Goal: Task Accomplishment & Management: Complete application form

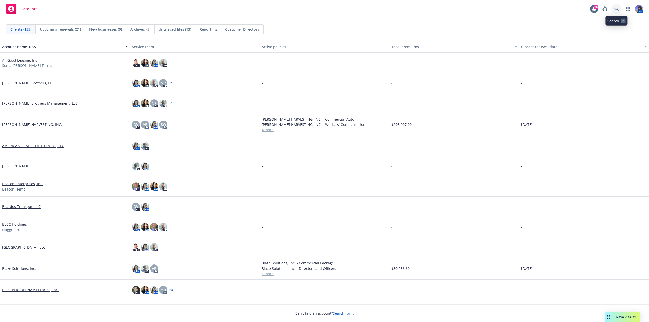
click at [617, 9] on icon at bounding box center [617, 9] width 5 height 5
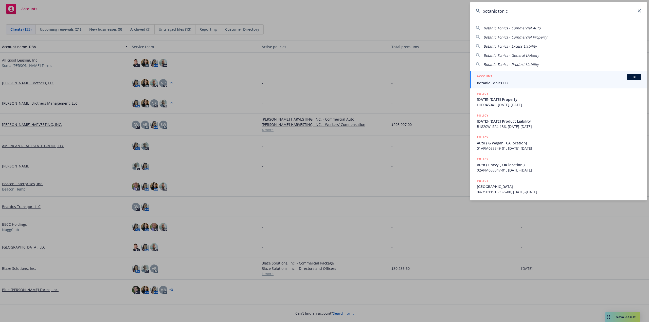
type input "botanic tonic"
click at [507, 79] on div "ACCOUNT BI" at bounding box center [559, 77] width 164 height 7
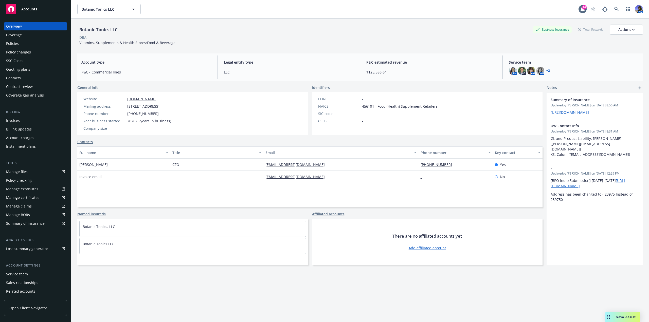
click at [18, 68] on div "Quoting plans" at bounding box center [18, 69] width 24 height 8
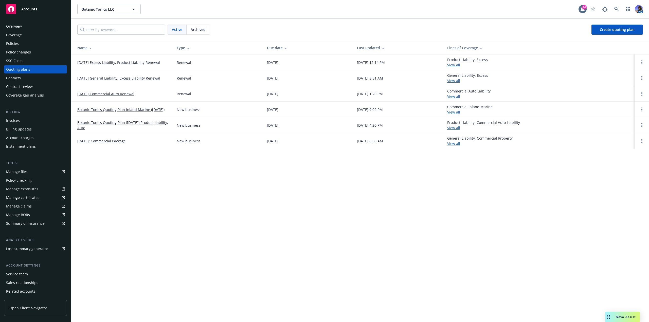
click at [153, 107] on link "Botanic Tonics Quoting Plan Inland Marine ([DATE])" at bounding box center [120, 109] width 87 height 5
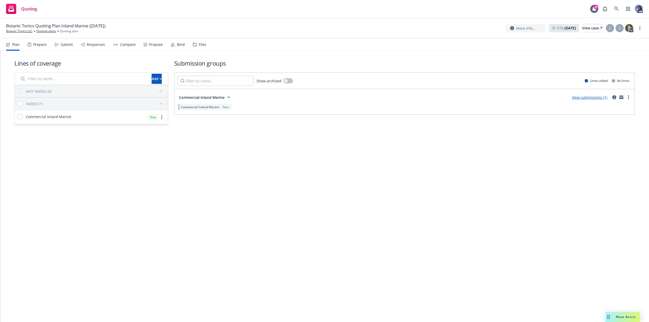
click at [199, 43] on div "Files" at bounding box center [203, 45] width 8 height 4
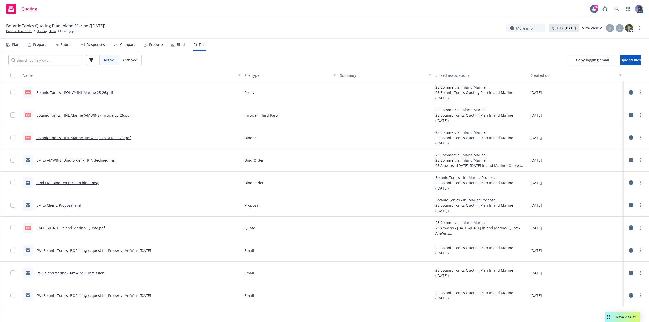
click at [56, 184] on link "Prod EM: Bind req rec'd to bind .msg" at bounding box center [67, 183] width 63 height 5
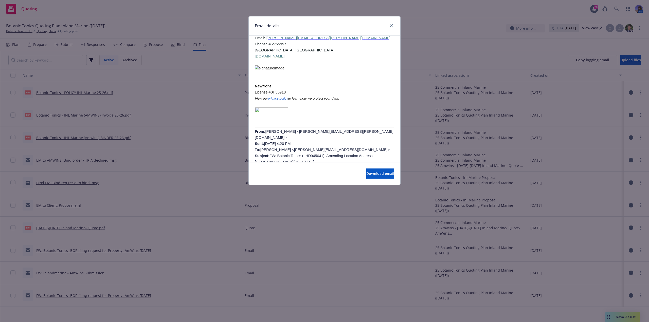
scroll to position [178, 0]
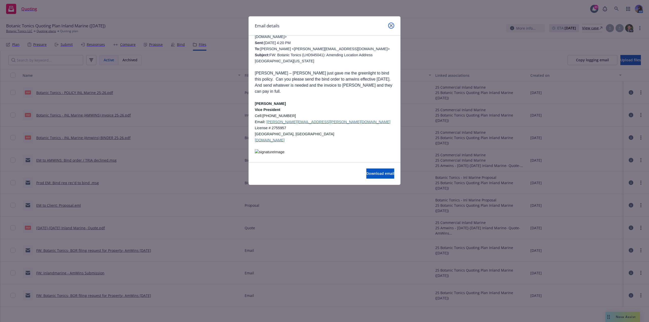
click at [390, 26] on icon "close" at bounding box center [391, 25] width 3 height 3
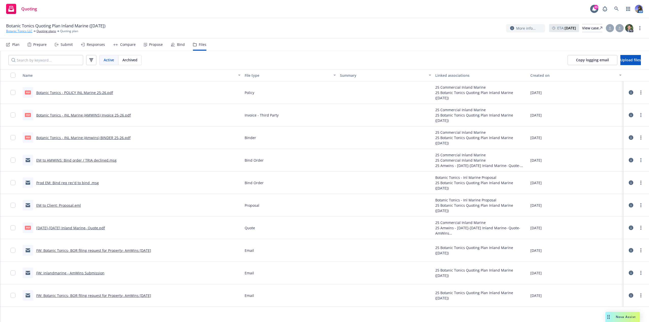
click at [23, 31] on link "Botanic Tonics LLC" at bounding box center [19, 31] width 26 height 5
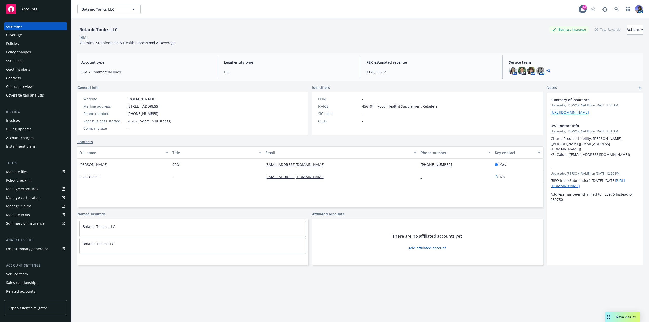
click at [25, 170] on div "Manage files" at bounding box center [17, 172] width 22 height 8
click at [12, 44] on div "Policies" at bounding box center [12, 44] width 13 height 8
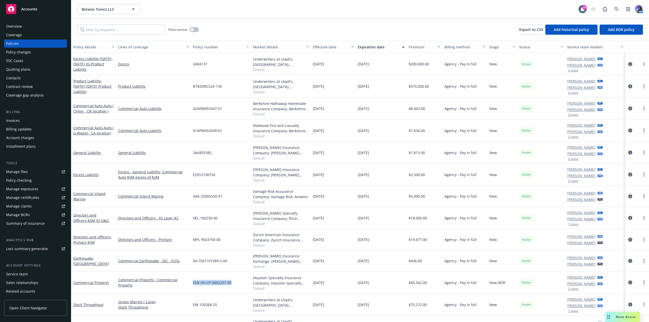
drag, startPoint x: 234, startPoint y: 284, endPoint x: 198, endPoint y: 285, distance: 36.0
click at [191, 285] on div "ESB-HS-CP-0002237-00" at bounding box center [221, 283] width 60 height 22
copy span "ESB-HS-CP-0002237-00"
click at [84, 285] on link "Commercial Property" at bounding box center [91, 283] width 36 height 5
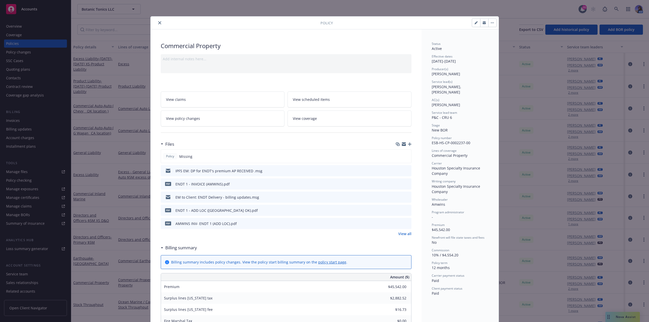
click at [221, 123] on link "View policy changes" at bounding box center [223, 119] width 124 height 16
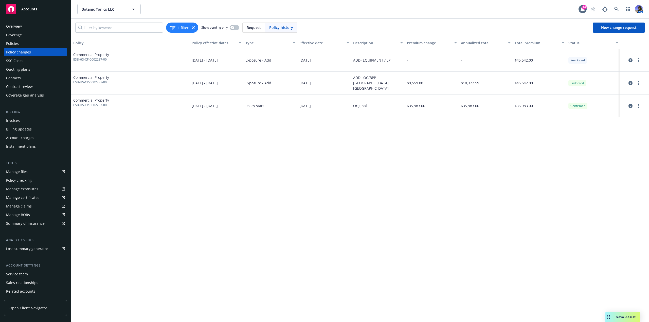
click at [23, 46] on div "Policies" at bounding box center [35, 44] width 59 height 8
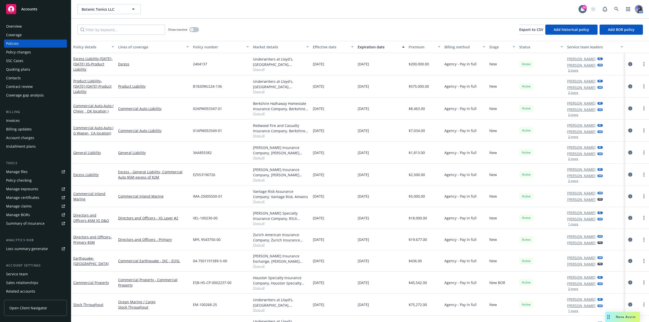
click at [253, 289] on span "Show all" at bounding box center [281, 288] width 56 height 4
click at [88, 284] on link "Commercial Property" at bounding box center [91, 283] width 36 height 5
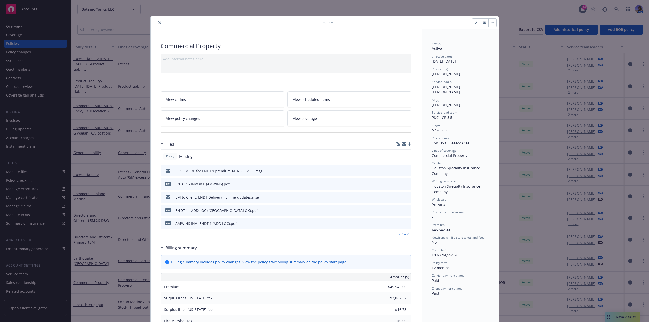
scroll to position [15, 0]
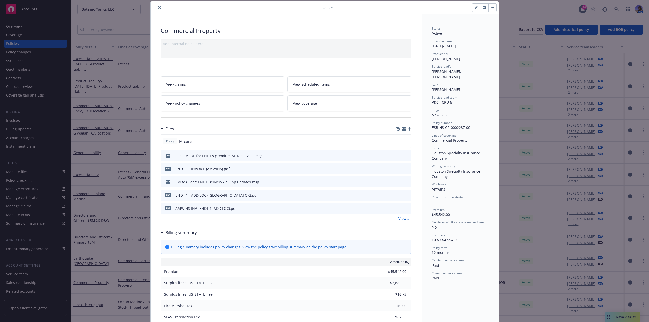
click at [247, 103] on link "View policy changes" at bounding box center [223, 103] width 124 height 16
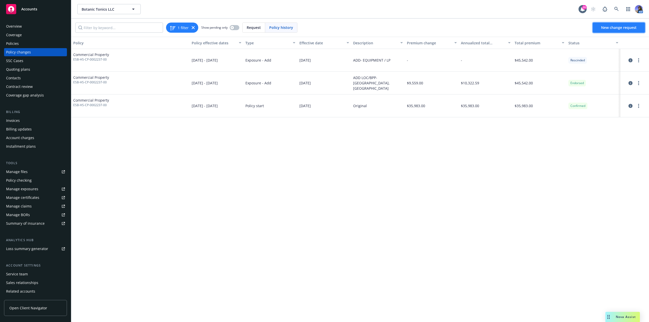
click at [604, 28] on span "New change request" at bounding box center [619, 27] width 36 height 5
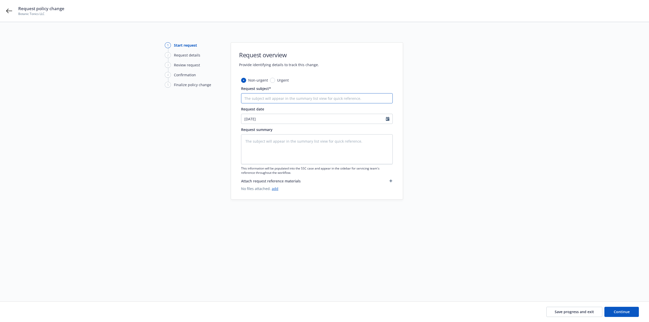
click at [275, 100] on input "Request subject*" at bounding box center [317, 98] width 152 height 10
type textarea "x"
type input "A"
type textarea "x"
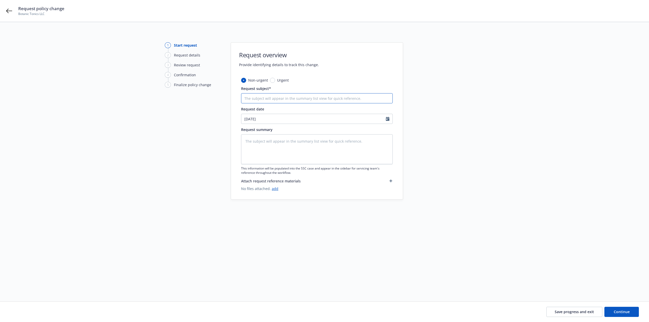
type input "A"
type textarea "x"
type input "AD"
type textarea "x"
type input "ADD"
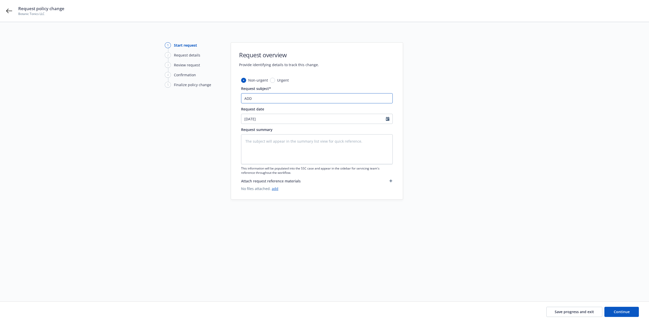
type textarea "x"
type input "ADD"
type textarea "x"
type input "ADD -"
type textarea "x"
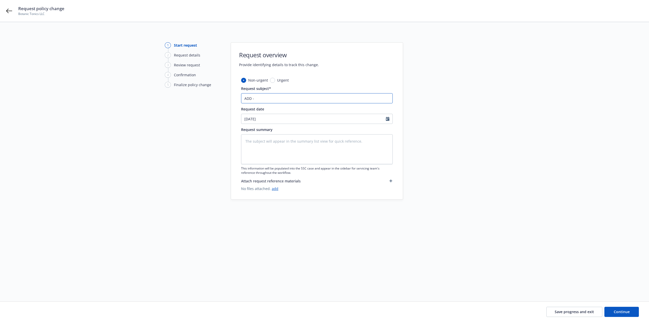
type input "ADD -"
type textarea "x"
type input "ADD - L"
type textarea "x"
type input "ADD - LO"
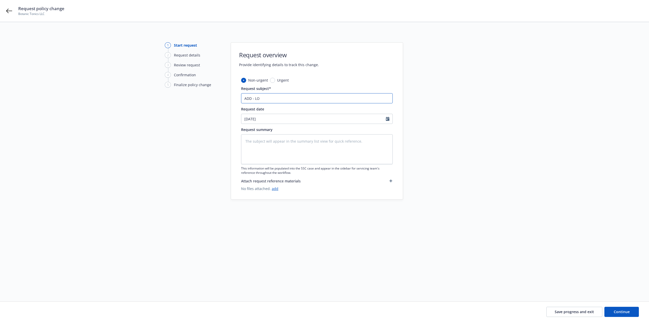
type textarea "x"
type input "ADD - LOC"
type textarea "x"
type input "ADD - LOC"
type textarea "x"
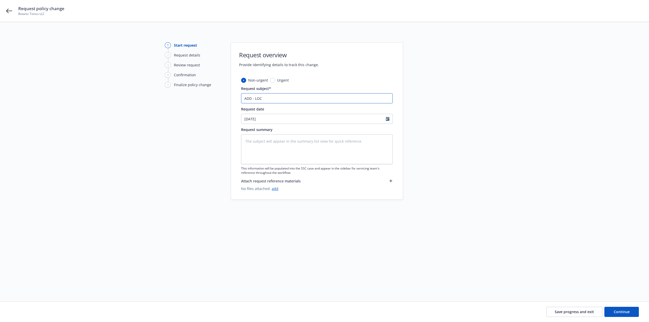
type input "ADD - LOC 3"
type textarea "x"
type input "ADD - LOC 39"
type textarea "x"
type input "ADD - LOC 390"
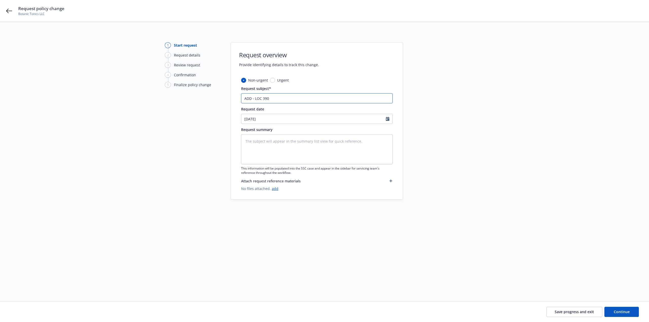
type textarea "x"
type input "ADD - LOC 390"
type textarea "x"
type input "ADD - LOC 390 C"
type textarea "x"
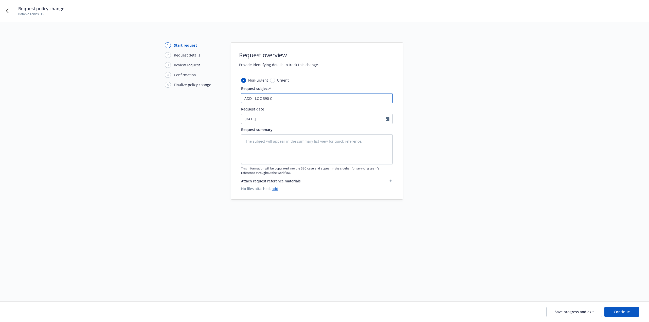
type input "ADD - LOC 390 Ca"
type textarea "x"
type input "ADD - LOC 390 Cas"
type textarea "x"
type input "ADD - LOC 390 Cass"
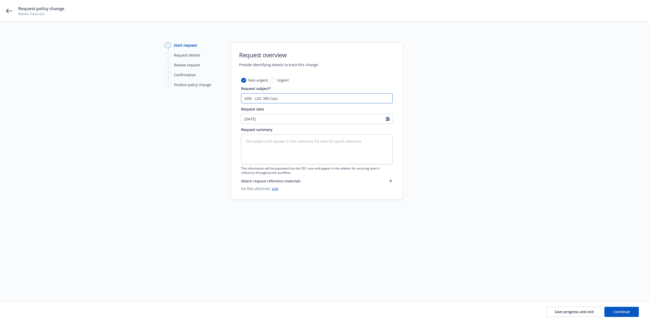
type textarea "x"
type input "ADD - LOC 390 Casse"
type textarea "x"
type input "ADD - LOC 390 Cassel"
type textarea "x"
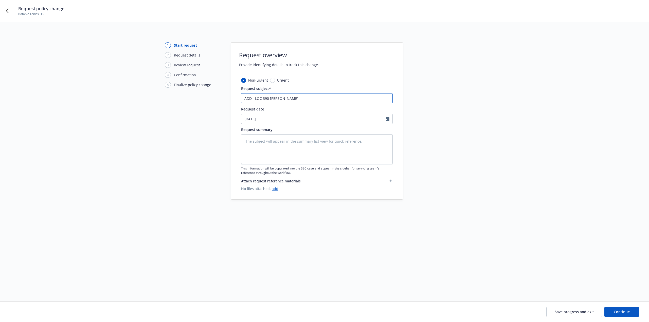
type input "ADD - LOC 390 Cassell"
type textarea "x"
type input "ADD - LOC 390 Cassell"
type textarea "x"
type input "ADD - LOC 390 Cassell ("
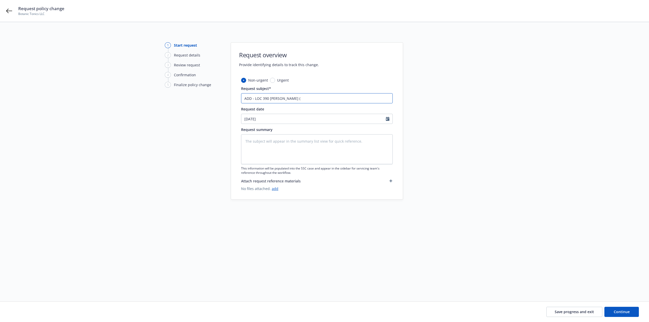
type textarea "x"
type input "ADD - LOC 390 Cassell (N"
type textarea "x"
type input "ADD - LOC 390 Cassell ("
type textarea "x"
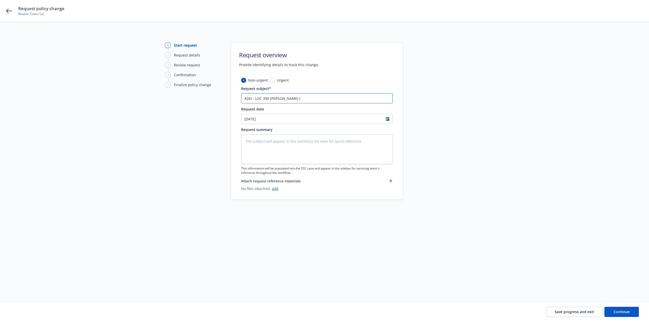
type input "ADD - LOC 390 Cassell"
type textarea "x"
type input "ADD - LOC 390 Cassell ,"
type textarea "x"
type input "ADD - LOC 390 Cassell ,"
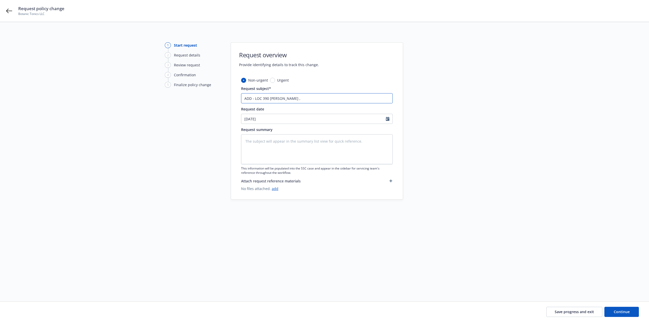
type textarea "x"
type input "ADD - LOC 390 Cassell , N"
type textarea "x"
type input "ADD - LOC 390 Cassell , NC"
click at [317, 155] on textarea at bounding box center [317, 149] width 152 height 30
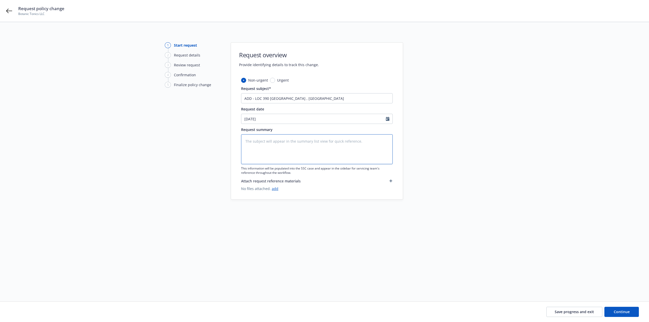
paste textarea "390 Cassell St. Winston-Salem, NC 27107"
type textarea "x"
type textarea "390 Cassell St. Winston-Salem, NC 27107"
click at [246, 146] on textarea "390 Cassell St. Winston-Salem, NC 27107" at bounding box center [317, 149] width 152 height 30
type textarea "x"
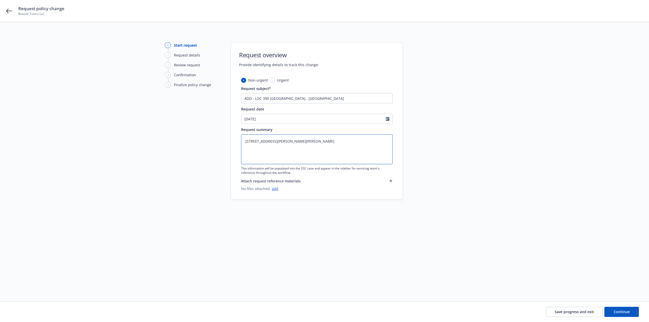
type textarea "390 Cassell St. Winston-Salem, NC 27107"
type textarea "x"
type textarea "390 Cassell St. Winston-Salem, NC 27107"
click at [332, 142] on textarea "390 Cassell St. Winston-Salem, NC 27107" at bounding box center [317, 149] width 152 height 30
type textarea "x"
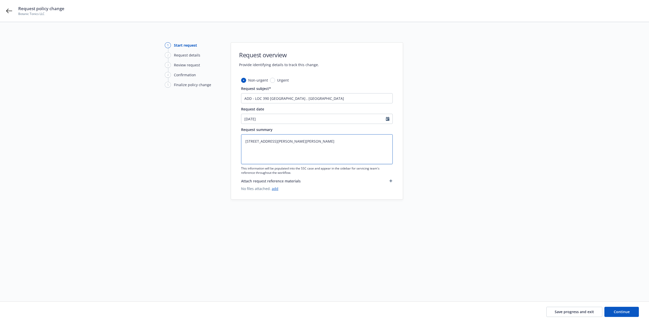
type textarea "390 Cassell St. Winston-Salem, NC 27107"
type textarea "x"
type textarea "390 Cassell St. Winston-Salem, NC 27107 +"
type textarea "x"
type textarea "390 Cassell St. Winston-Salem, NC 27107"
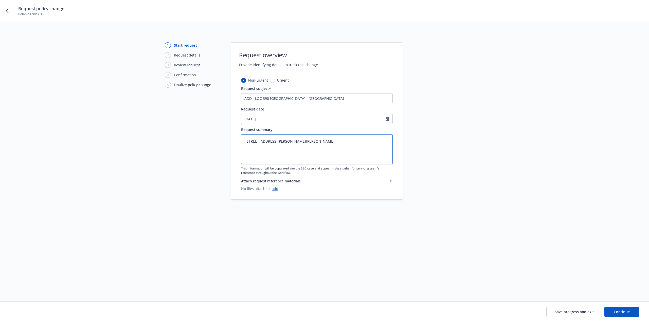
type textarea "x"
type textarea "390 Cassell St. Winston-Salem, NC 27107 +"
type textarea "x"
type textarea "390 Cassell St. Winston-Salem, NC 27107 +"
type textarea "x"
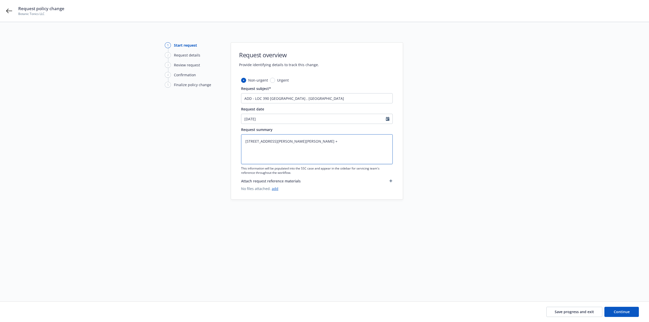
type textarea "390 Cassell St. Winston-Salem, NC 27107 + $"
type textarea "x"
type textarea "390 Cassell St. Winston-Salem, NC 27107 + $1"
type textarea "x"
type textarea "390 Cassell St. Winston-Salem, NC 27107 + $1."
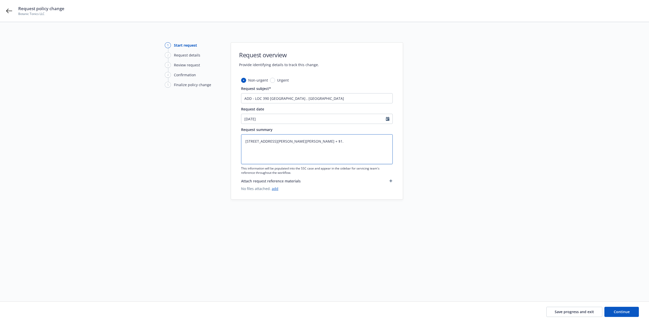
type textarea "x"
type textarea "390 Cassell St. Winston-Salem, NC 27107 + $1.5"
type textarea "x"
type textarea "390 Cassell St. Winston-Salem, NC 27107 + $1.5M"
type textarea "x"
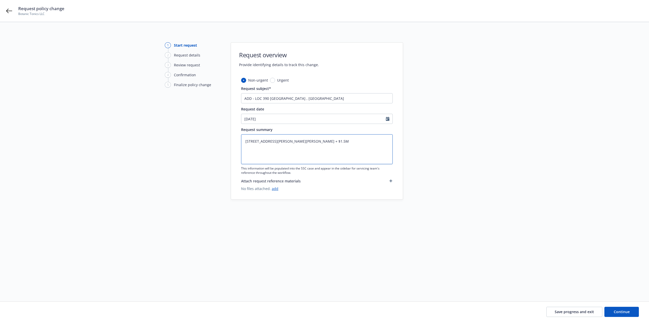
type textarea "390 Cassell St. Winston-Salem, NC 27107 + $1.5M"
type textarea "x"
type textarea "390 Cassell St. Winston-Salem, NC 27107 + $1.5M i"
type textarea "x"
type textarea "390 Cassell St. Winston-Salem, NC 27107 + $1.5M in"
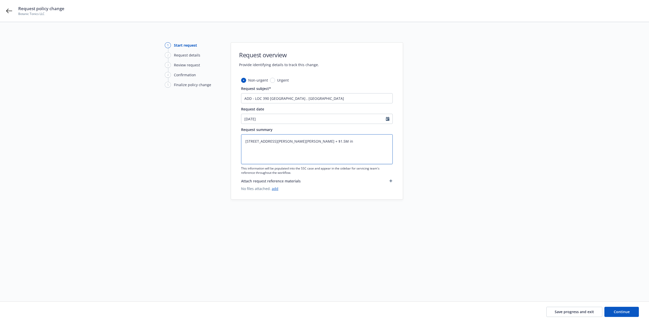
type textarea "x"
type textarea "390 Cassell St. Winston-Salem, NC 27107 + $1.5M in"
type textarea "x"
type textarea "390 Cassell St. Winston-Salem, NC 27107 + $1.5M in I"
type textarea "x"
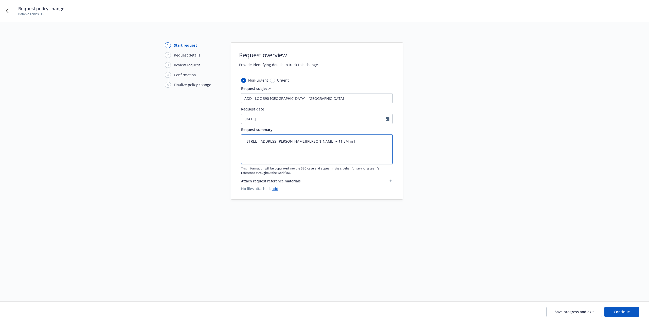
type textarea "390 Cassell St. Winston-Salem, NC 27107 + $1.5M in In"
type textarea "x"
type textarea "390 Cassell St. Winston-Salem, NC 27107 + $1.5M in Inv"
type textarea "x"
type textarea "390 Cassell St. Winston-Salem, NC 27107 + $1.5M in Inve"
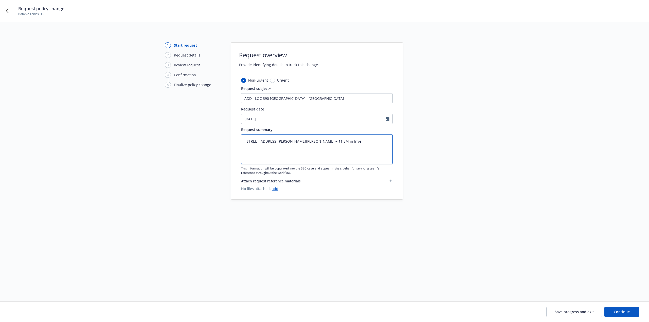
type textarea "x"
type textarea "390 Cassell St. Winston-Salem, NC 27107 + $1.5M in Inveno"
type textarea "x"
type textarea "390 Cassell St. Winston-Salem, NC 27107 + $1.5M in Invenot"
type textarea "x"
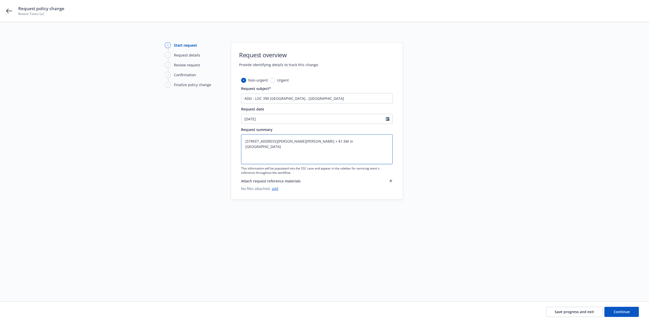
type textarea "390 Cassell St. Winston-Salem, NC 27107 + $1.5M in Invenotr"
type textarea "x"
type textarea "390 Cassell St. Winston-Salem, NC 27107 + $1.5M in Invenotry"
type textarea "x"
type textarea "390 Cassell St. Winston-Salem, NC 27107 + $1.5M in Invenotr"
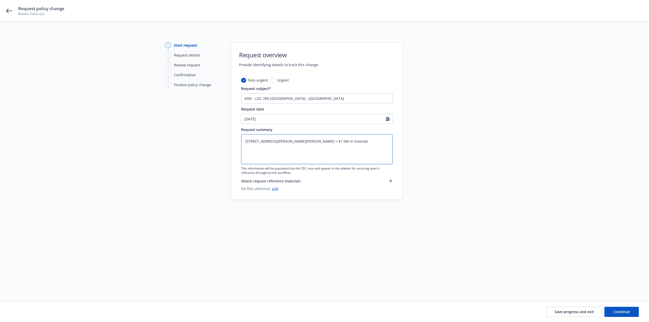
type textarea "x"
type textarea "390 Cassell St. Winston-Salem, NC 27107 + $1.5M in Invenot"
type textarea "x"
type textarea "390 Cassell St. Winston-Salem, NC 27107 + $1.5M in Inveno"
type textarea "x"
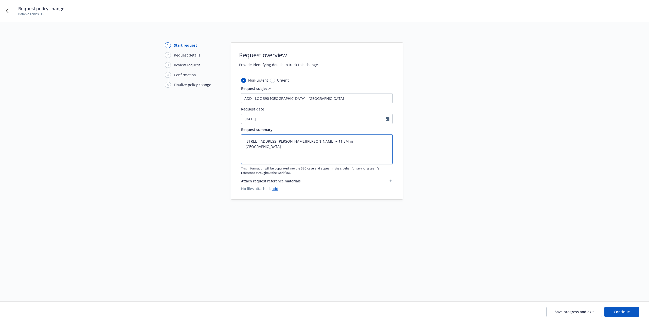
type textarea "390 Cassell St. Winston-Salem, NC 27107 + $1.5M in Invenot"
type textarea "x"
type textarea "390 Cassell St. Winston-Salem, NC 27107 + $1.5M in Inveno"
type textarea "x"
type textarea "390 Cassell St. Winston-Salem, NC 27107 + $1.5M in Inven"
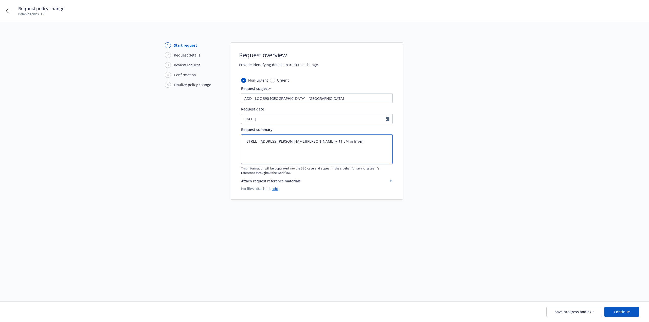
type textarea "x"
type textarea "390 Cassell St. Winston-Salem, NC 27107 + $1.5M in Invent"
type textarea "x"
type textarea "390 Cassell St. Winston-Salem, NC 27107 + $1.5M in Invento"
type textarea "x"
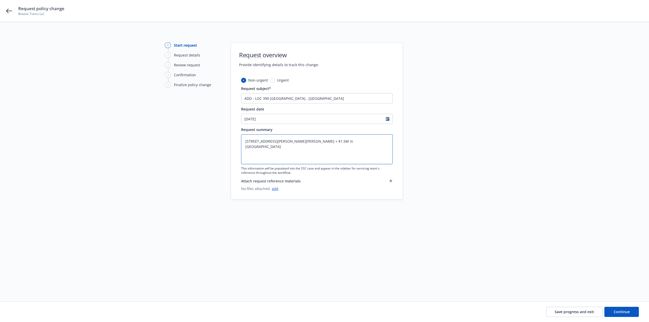
type textarea "390 Cassell St. Winston-Salem, NC 27107 + $1.5M in Inventor"
type textarea "x"
type textarea "390 Cassell St. Winston-Salem, NC 27107 + $1.5M in Inventory"
click at [273, 189] on link "add" at bounding box center [275, 188] width 7 height 5
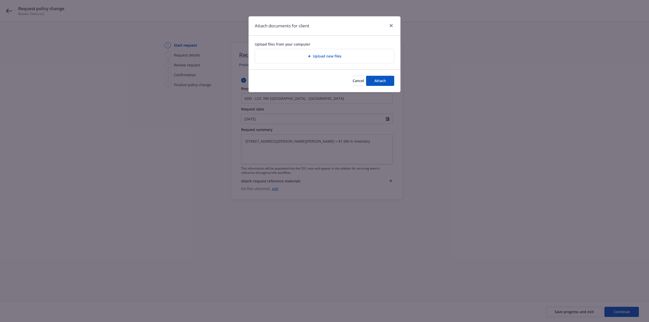
type textarea "x"
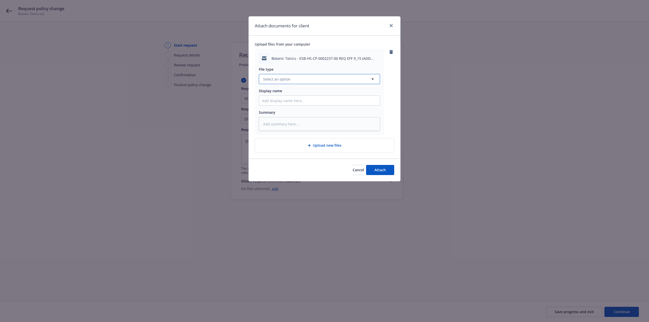
click at [282, 82] on button "Select an option" at bounding box center [319, 79] width 121 height 10
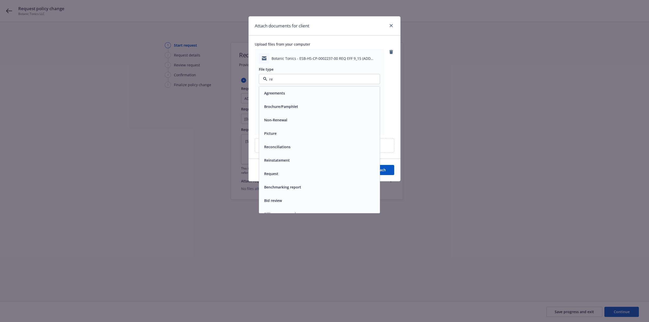
type input "req"
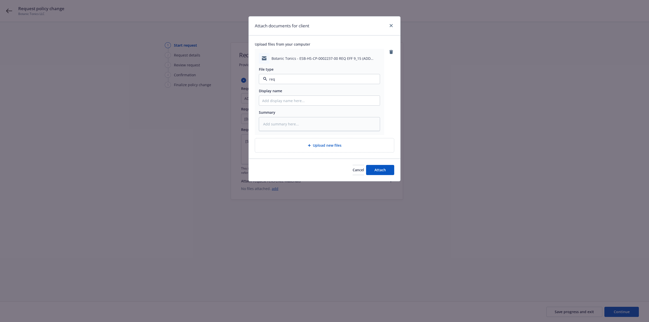
type textarea "x"
type input "E"
type textarea "x"
type input "EM"
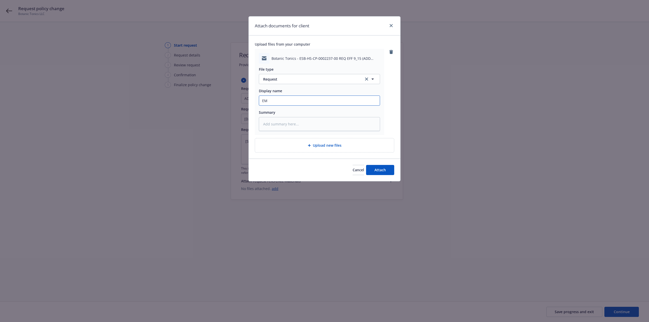
type textarea "x"
type input "EM"
type textarea "x"
type input "EM t"
type textarea "x"
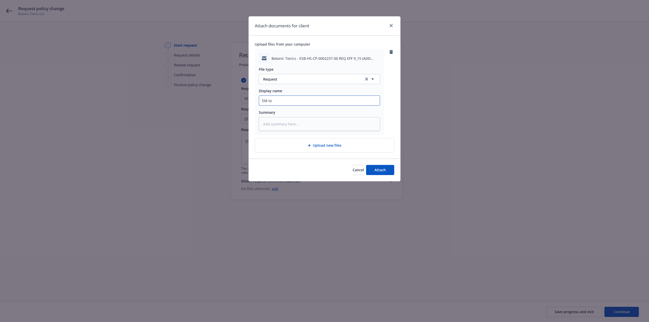
type input "EM to"
type textarea "x"
type input "EM to A"
type textarea "x"
type input "EM to Am"
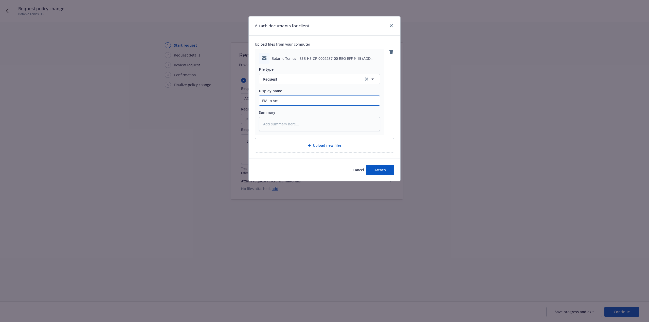
type textarea "x"
type input "EM to Amw"
type textarea "x"
type input "EM to Amwi"
type textarea "x"
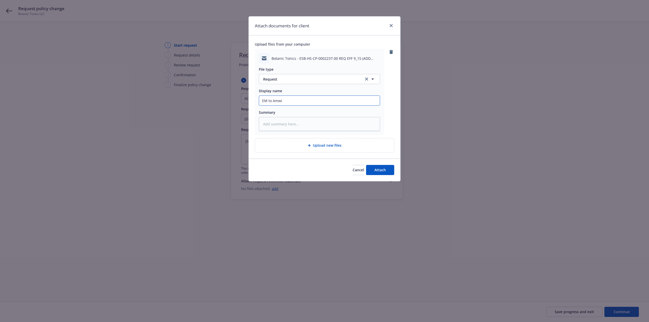
type input "EM to Amwin"
type textarea "x"
type input "EM to Amwins"
type textarea "x"
type input "EM to Amwins:"
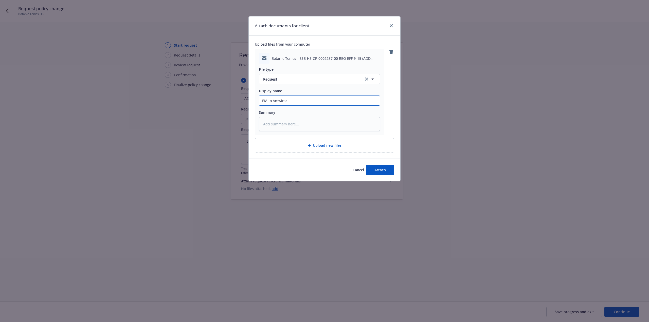
type textarea "x"
type input "EM to Amwins:"
type textarea "x"
type input "EM to Amwins: r"
type textarea "x"
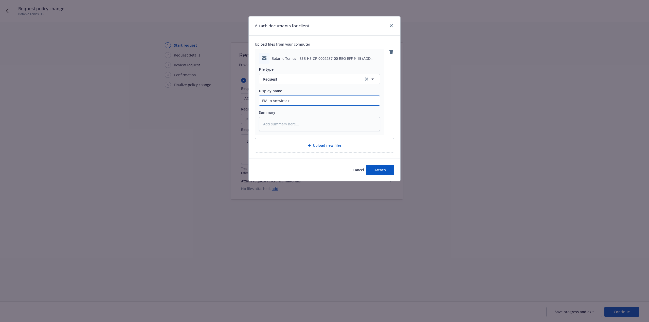
type input "EM to Amwins:"
type textarea "x"
type input "EM to Amwins: R"
type textarea "x"
type input "EM to Amwins: RE"
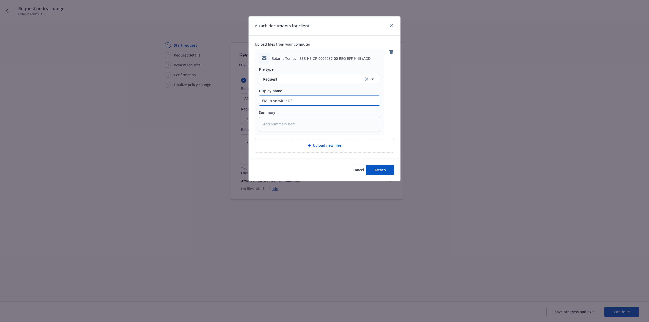
type textarea "x"
type input "EM to Amwins: REQ"
type textarea "x"
type input "EM to Amwins: REQ"
type textarea "x"
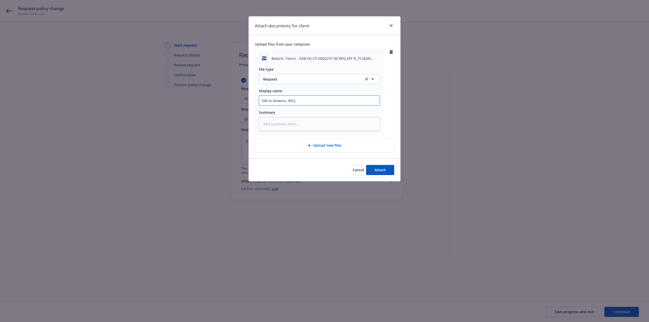
type input "EM to Amwins: REQ t"
type textarea "x"
type input "EM to Amwins: REQ to"
type textarea "x"
type input "EM to Amwins: REQ to"
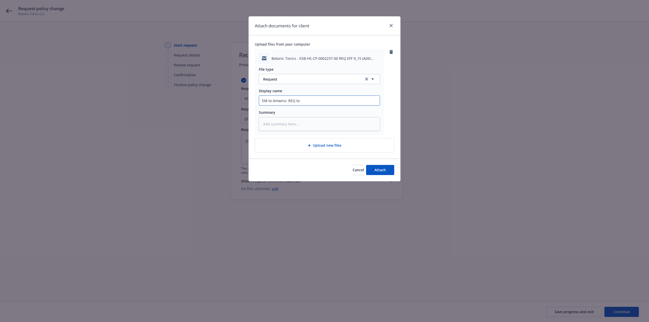
type textarea "x"
type input "EM to Amwins: REQ to a"
type textarea "x"
type input "EM to Amwins: REQ to"
type textarea "x"
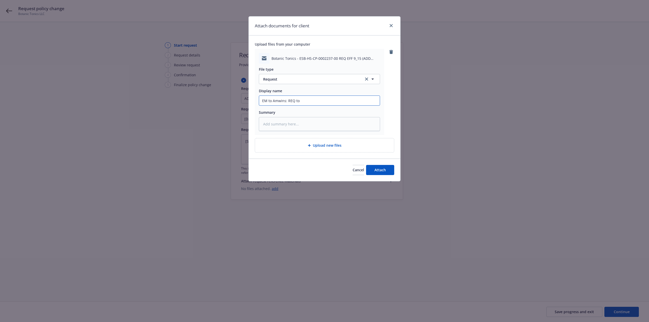
type input "EM to Amwins: REQ to A"
type textarea "x"
type input "EM to Amwins: REQ to AD"
type textarea "x"
type input "EM to Amwins: REQ to ADD"
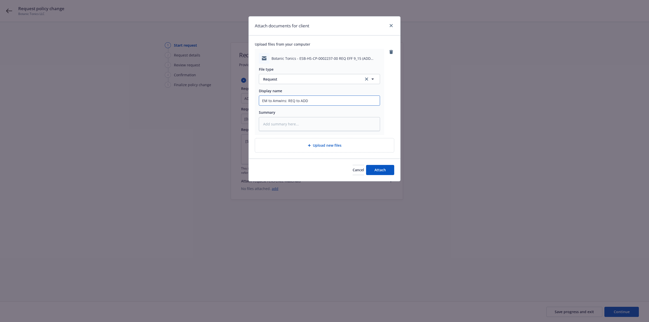
type textarea "x"
type input "EM to Amwins: REQ to ADD"
type textarea "x"
type input "EM to Amwins: REQ to ADD 3"
type textarea "x"
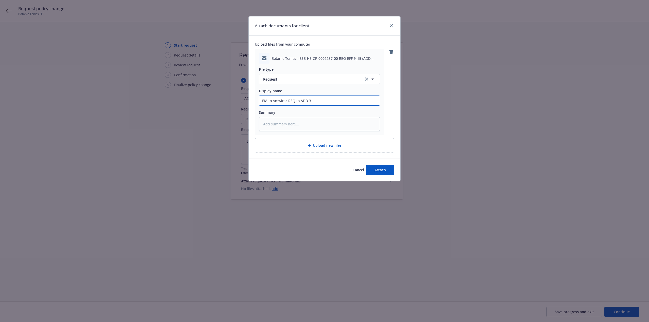
type input "EM to Amwins: REQ to ADD 39"
type textarea "x"
type input "EM to Amwins: REQ to ADD 390"
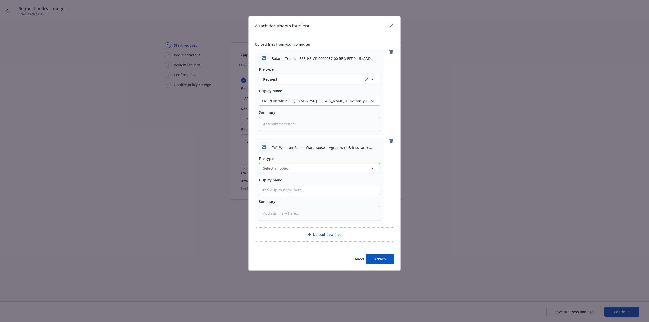
click at [281, 168] on span "Select an option" at bounding box center [276, 168] width 27 height 5
click at [376, 260] on span "Attach" at bounding box center [380, 259] width 11 height 5
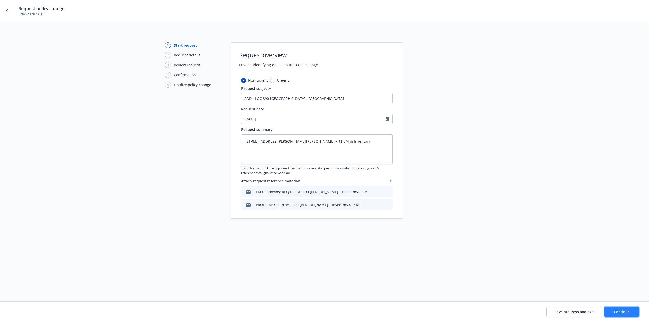
click at [615, 314] on span "Continue" at bounding box center [622, 312] width 16 height 5
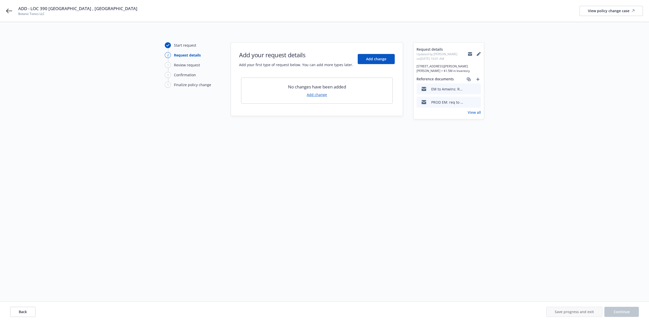
click at [319, 95] on link "Add change" at bounding box center [317, 94] width 20 height 5
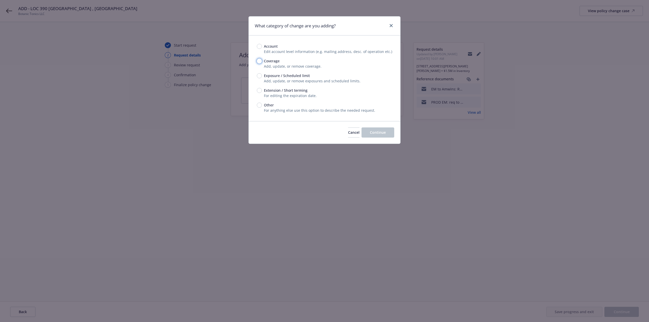
click at [259, 63] on input "Coverage" at bounding box center [259, 61] width 5 height 5
click at [374, 133] on span "Continue" at bounding box center [378, 132] width 16 height 5
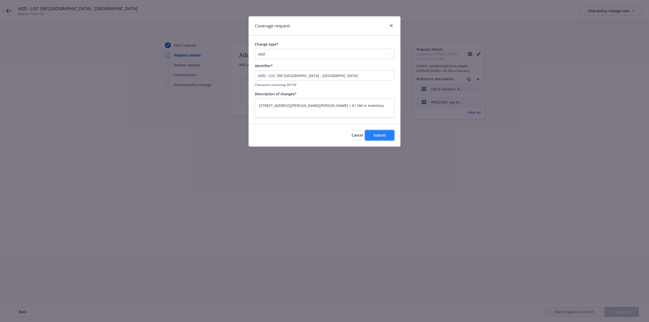
click at [376, 133] on span "Submit" at bounding box center [380, 135] width 12 height 5
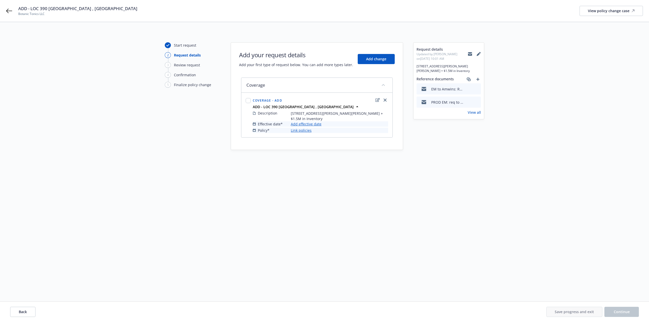
click at [312, 125] on link "Add effective date" at bounding box center [306, 123] width 31 height 5
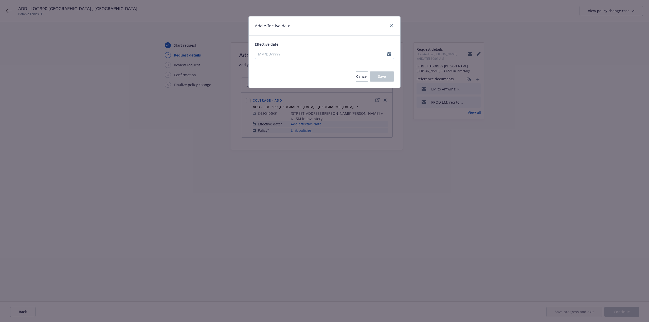
click at [273, 54] on input "Effective date" at bounding box center [321, 54] width 132 height 10
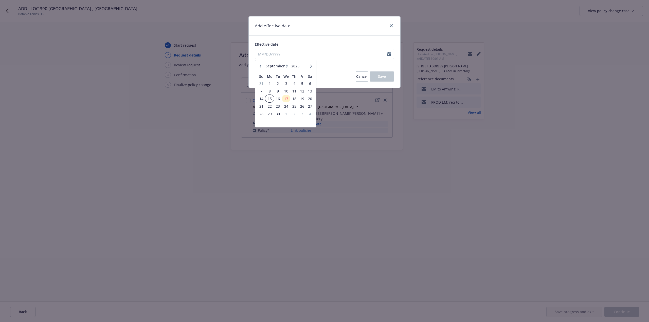
click at [272, 96] on span "15" at bounding box center [270, 99] width 8 height 6
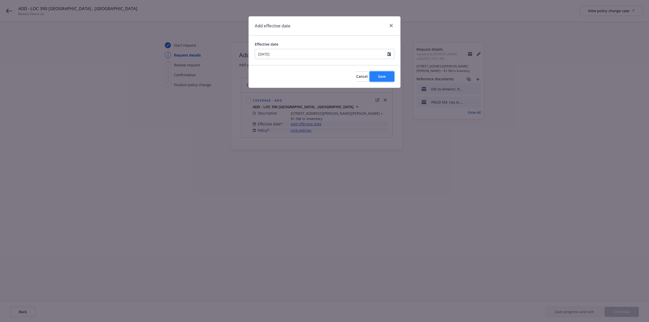
click at [378, 74] on button "Save" at bounding box center [382, 77] width 25 height 10
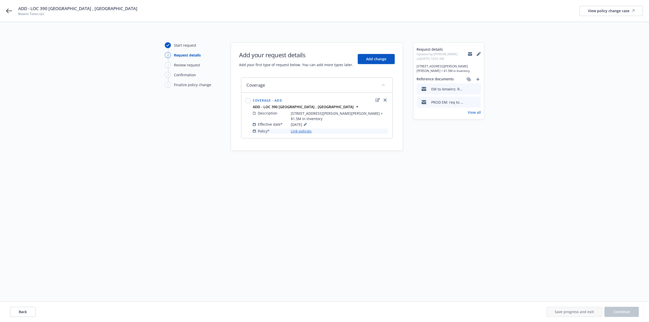
click at [300, 130] on link "Link policies" at bounding box center [301, 131] width 21 height 5
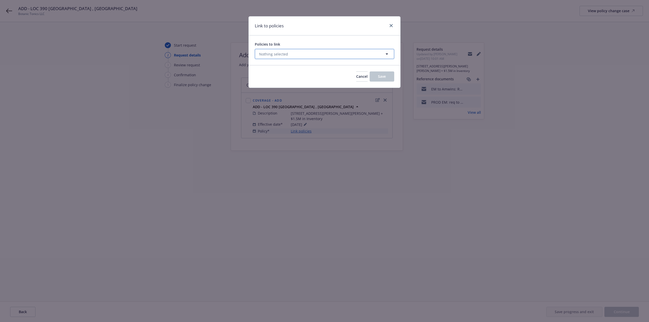
click at [275, 55] on span "Nothing selected" at bounding box center [273, 53] width 29 height 5
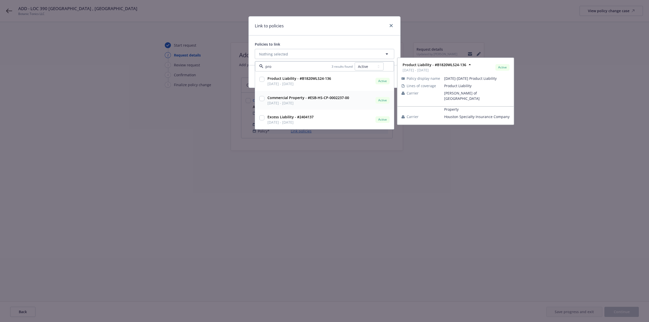
click at [264, 99] on input "checkbox" at bounding box center [261, 98] width 5 height 5
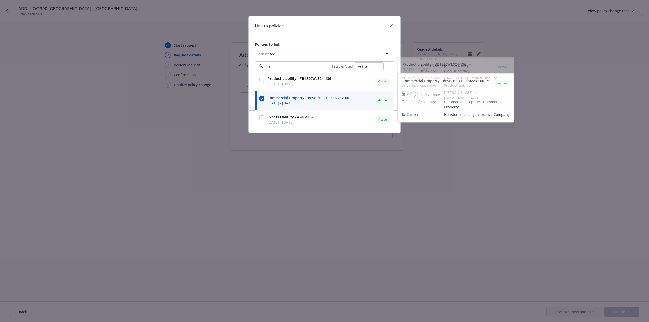
click at [292, 44] on div "Policies to link" at bounding box center [325, 44] width 140 height 5
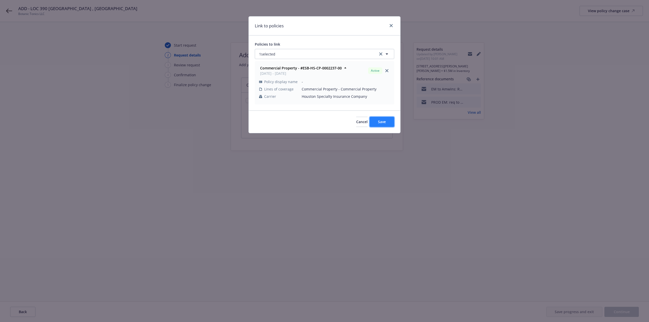
click at [380, 120] on span "Save" at bounding box center [382, 121] width 8 height 5
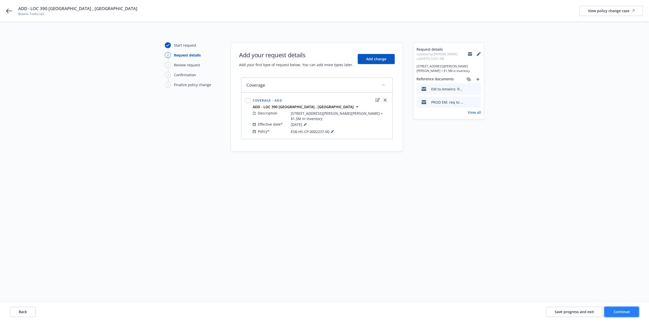
click at [622, 314] on span "Continue" at bounding box center [622, 312] width 16 height 5
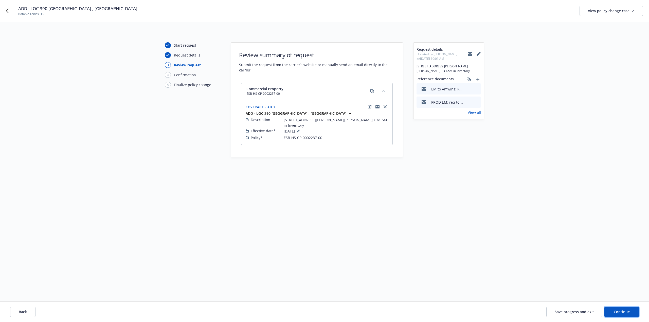
click at [622, 314] on span "Continue" at bounding box center [622, 312] width 16 height 5
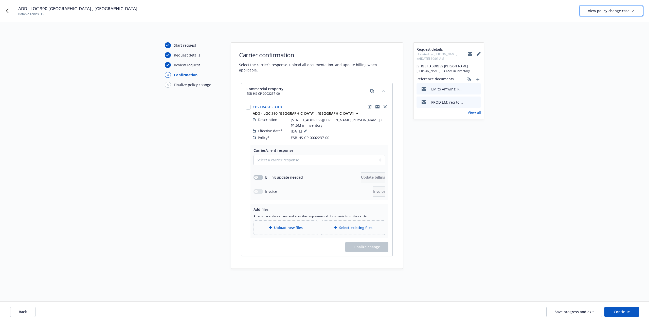
click at [600, 11] on div "View policy change case" at bounding box center [611, 11] width 47 height 10
click at [568, 314] on span "Save progress and exit" at bounding box center [574, 312] width 39 height 5
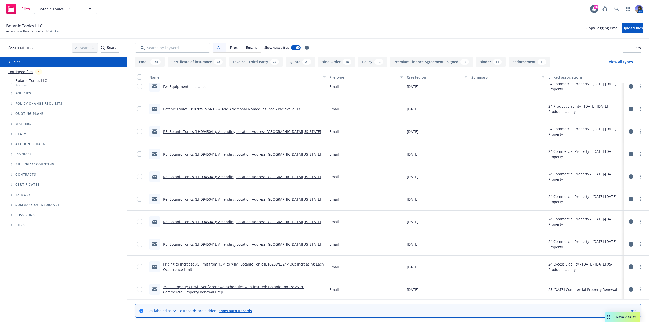
scroll to position [3576, 0]
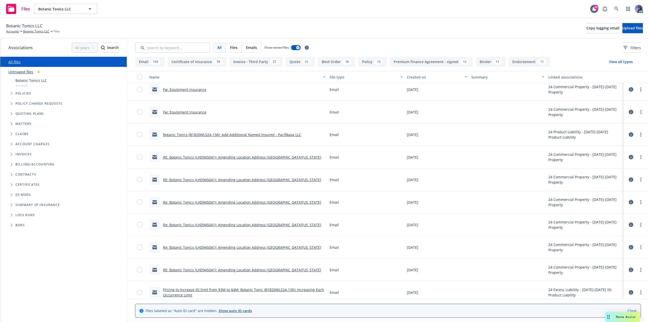
click at [176, 273] on link "RE: Botanic Tonics (LHD945041): Amending Location Address 23975 Park Sorrento, …" at bounding box center [242, 270] width 158 height 5
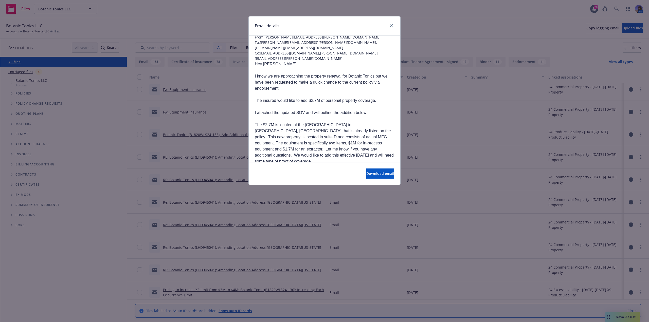
scroll to position [0, 0]
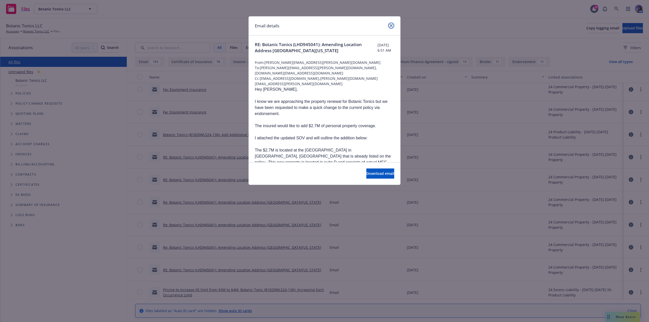
click at [390, 27] on link "close" at bounding box center [391, 26] width 6 height 6
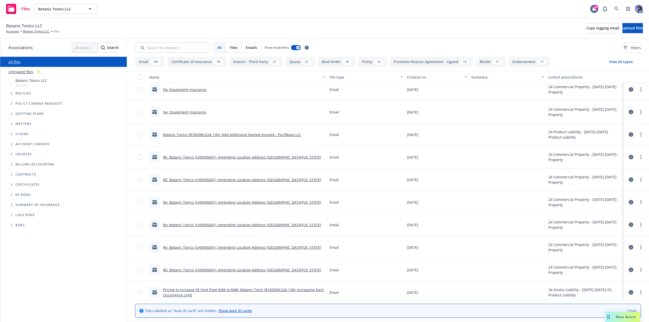
click at [176, 137] on link "Botanic Tonics (B1820WLS24-136): Add Additional Named Insured - Pacifikava LLC" at bounding box center [232, 134] width 138 height 5
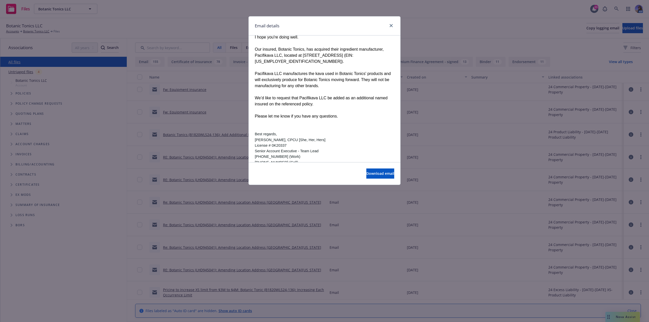
scroll to position [76, 0]
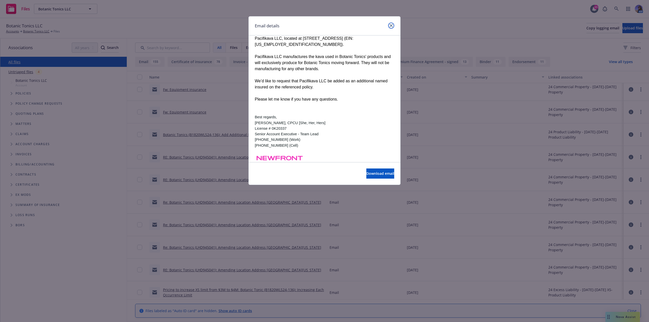
click at [391, 24] on icon "close" at bounding box center [391, 25] width 3 height 3
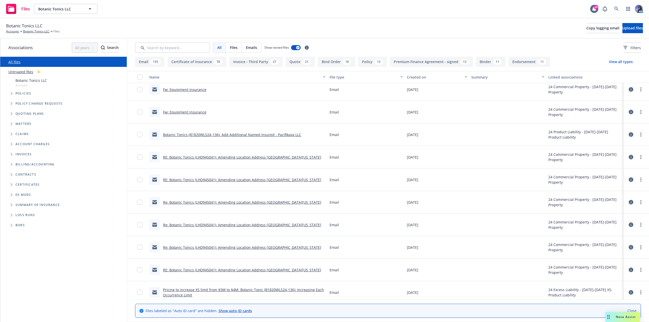
click at [185, 159] on link "RE: Botanic Tonics (LHD945041): Amending Location Address 23975 Park Sorrento, …" at bounding box center [242, 157] width 158 height 5
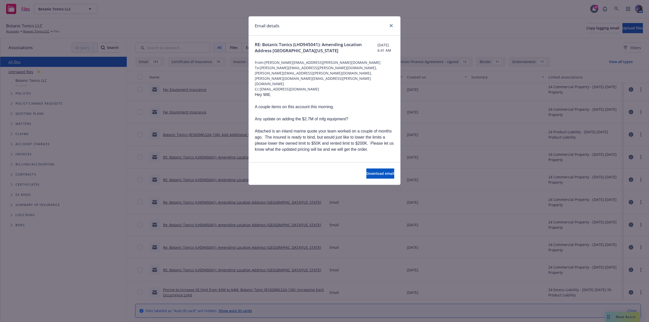
scroll to position [25, 0]
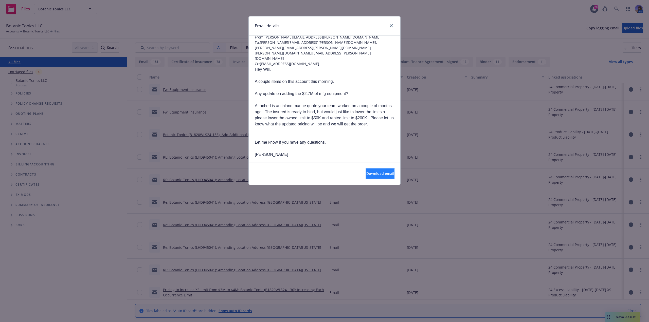
click at [375, 175] on span "Download email" at bounding box center [381, 173] width 28 height 5
click at [185, 179] on div "Email details RE: Botanic Tonics (LHD945041): Amending Location Address 23975 P…" at bounding box center [324, 161] width 649 height 322
click at [390, 27] on link "close" at bounding box center [391, 26] width 6 height 6
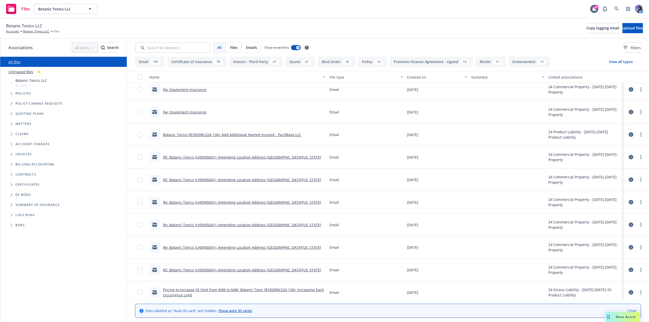
click at [187, 179] on link "RE: Botanic Tonics (LHD945041): Amending Location Address 23975 Park Sorrento, …" at bounding box center [242, 180] width 158 height 5
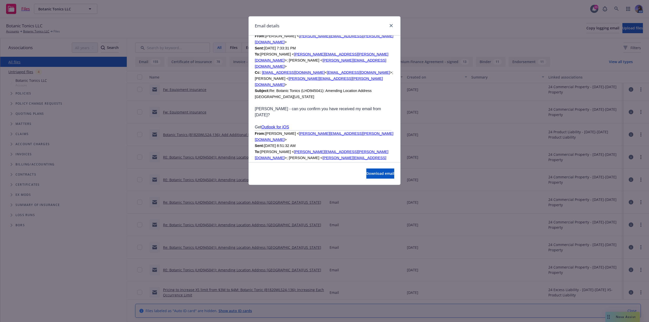
scroll to position [457, 0]
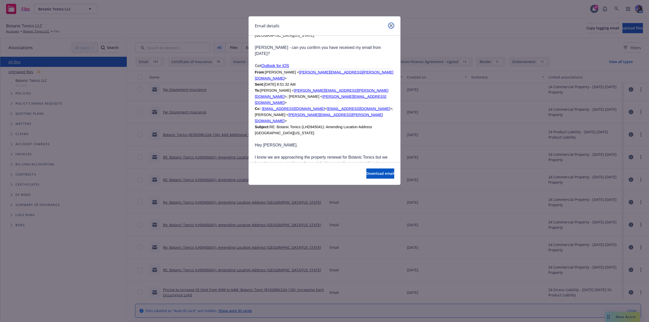
click at [390, 23] on link "close" at bounding box center [391, 26] width 6 height 6
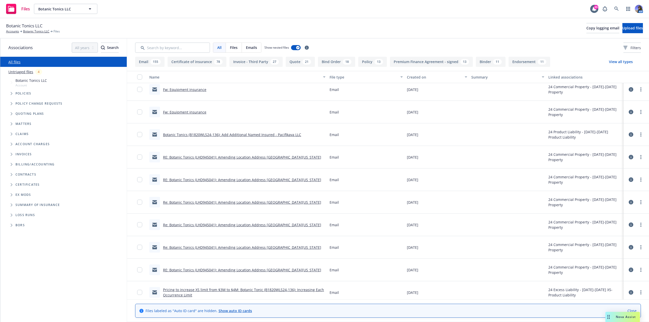
click at [205, 268] on link "RE: Botanic Tonics (LHD945041): Amending Location Address 23975 Park Sorrento, …" at bounding box center [242, 270] width 158 height 5
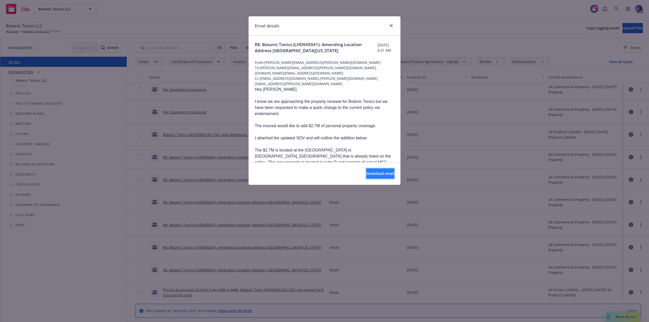
click at [367, 173] on span "Download email" at bounding box center [381, 173] width 28 height 5
click at [393, 24] on icon "close" at bounding box center [391, 25] width 3 height 3
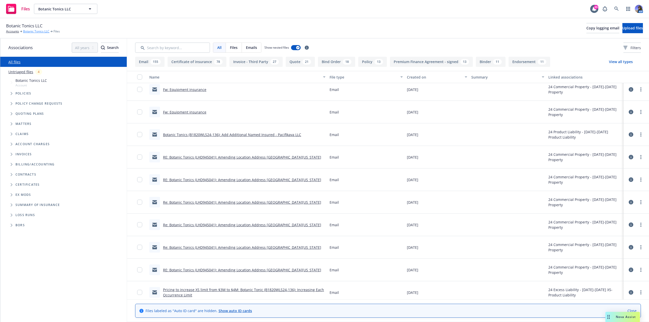
click at [41, 31] on link "Botanic Tonics LLC" at bounding box center [36, 31] width 26 height 5
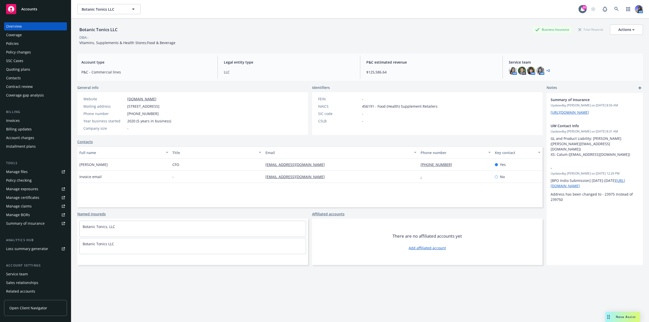
click at [23, 42] on div "Policies" at bounding box center [35, 44] width 59 height 8
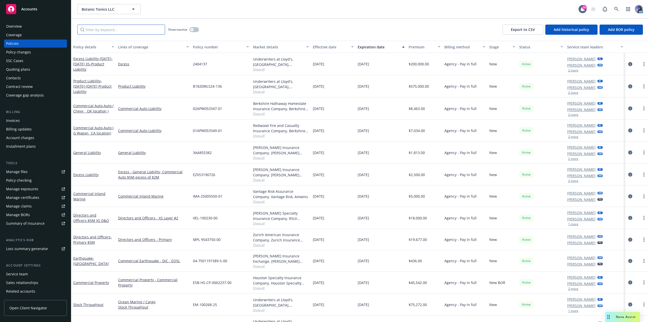
click at [148, 29] on input "Filter by keyword..." at bounding box center [121, 30] width 88 height 10
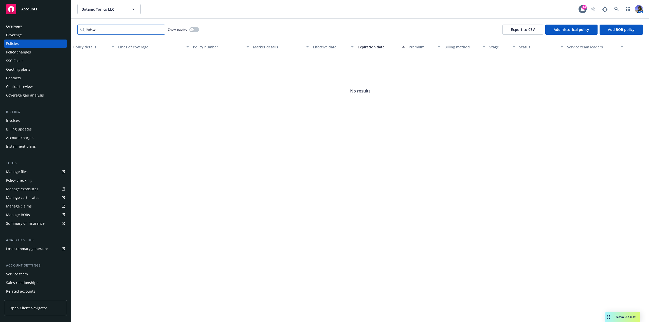
click at [159, 33] on input "lhd945" at bounding box center [121, 30] width 88 height 10
type input "lhd945"
click at [190, 29] on button "button" at bounding box center [194, 29] width 10 height 5
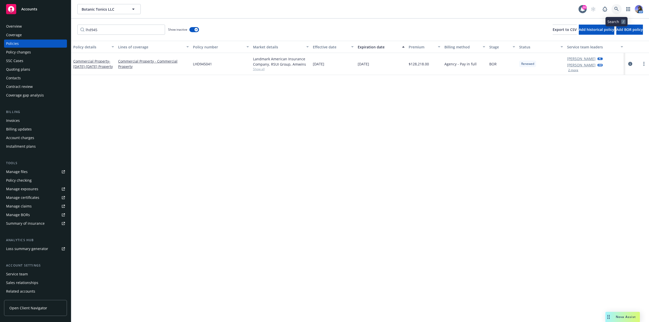
click at [618, 11] on icon at bounding box center [617, 9] width 5 height 5
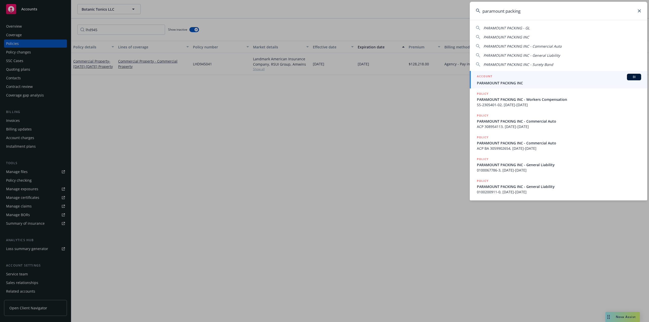
type input "paramount packing"
click at [530, 73] on link "ACCOUNT BI PARAMOUNT PACKING INC" at bounding box center [559, 80] width 178 height 18
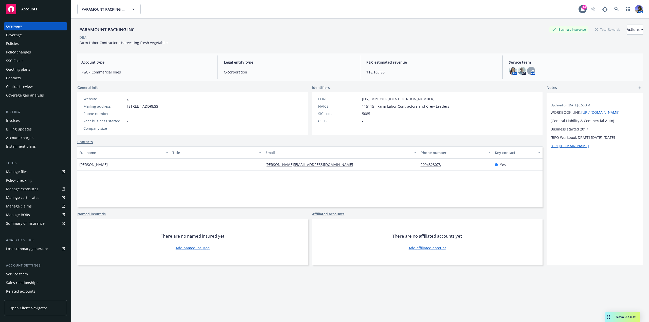
click at [14, 45] on div "Policies" at bounding box center [12, 44] width 13 height 8
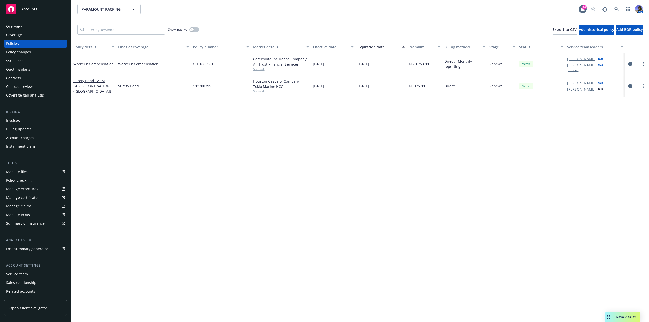
click at [20, 67] on div "Quoting plans" at bounding box center [18, 69] width 24 height 8
